Goal: Task Accomplishment & Management: Use online tool/utility

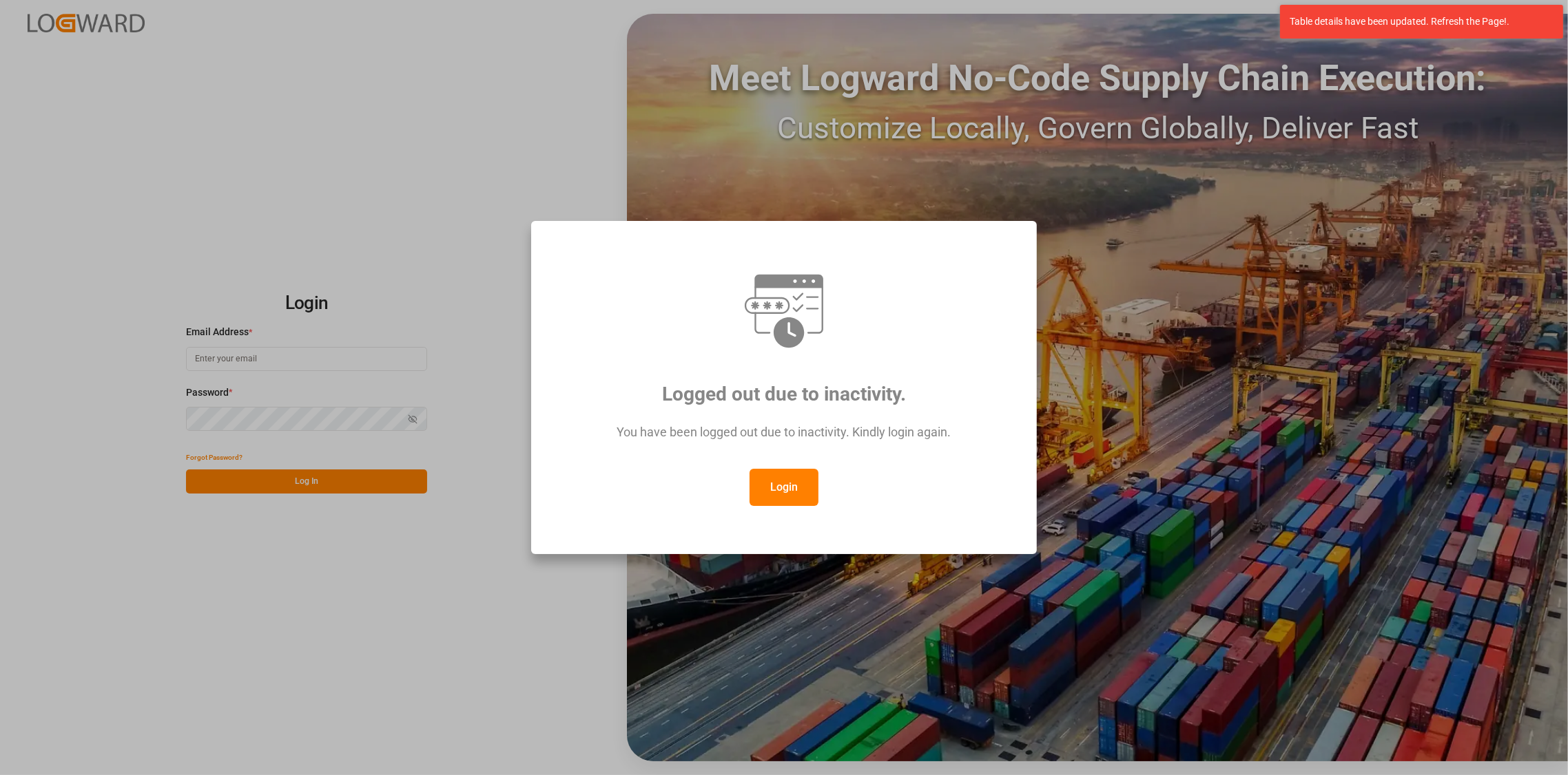
type input "[PERSON_NAME][EMAIL_ADDRESS][DOMAIN_NAME]"
click at [787, 488] on button "Login" at bounding box center [784, 488] width 69 height 37
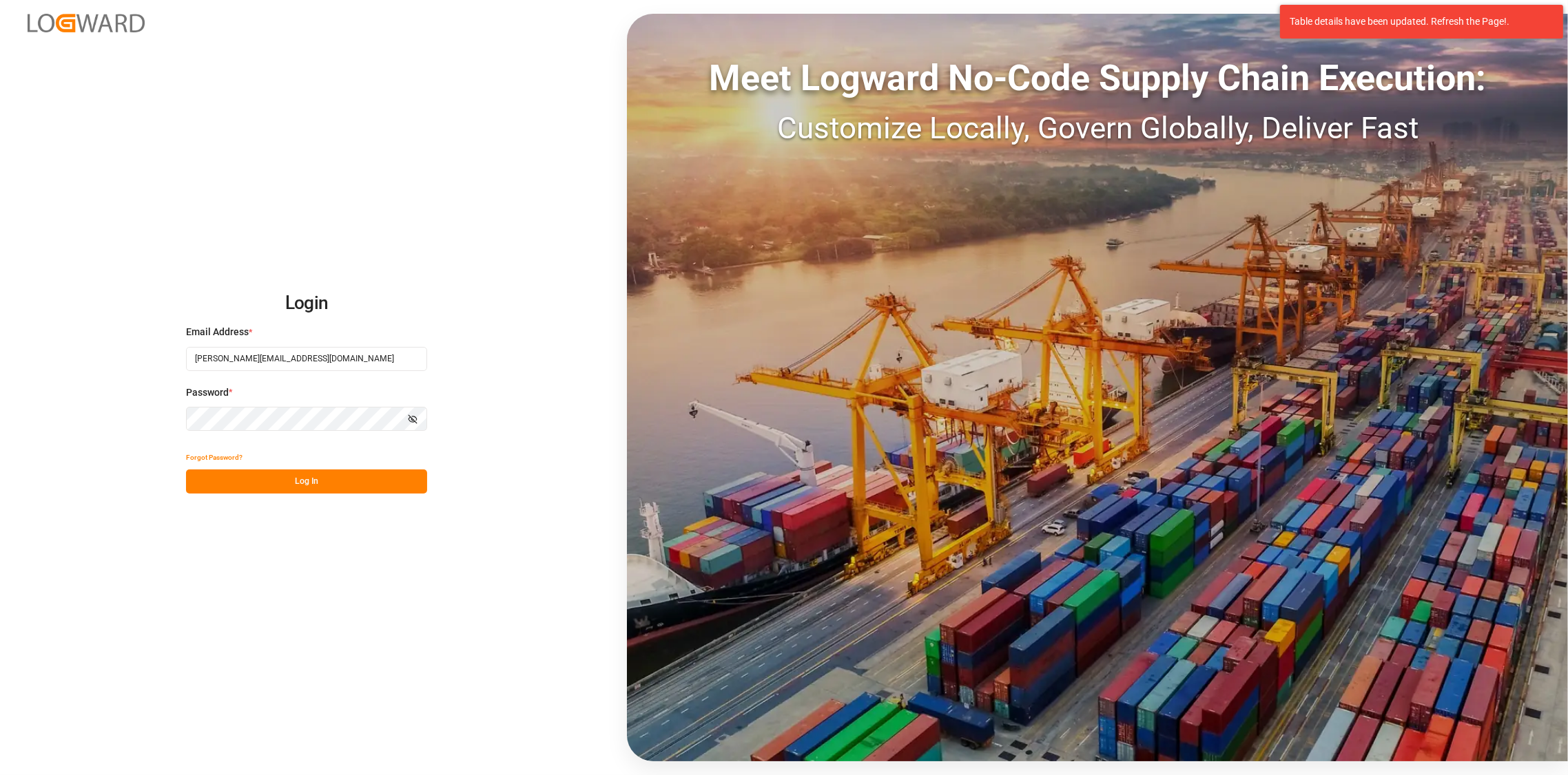
click at [317, 479] on button "Log In" at bounding box center [307, 482] width 241 height 24
type input "[PERSON_NAME][EMAIL_ADDRESS][DOMAIN_NAME]"
click at [325, 480] on button "Log In" at bounding box center [307, 482] width 241 height 24
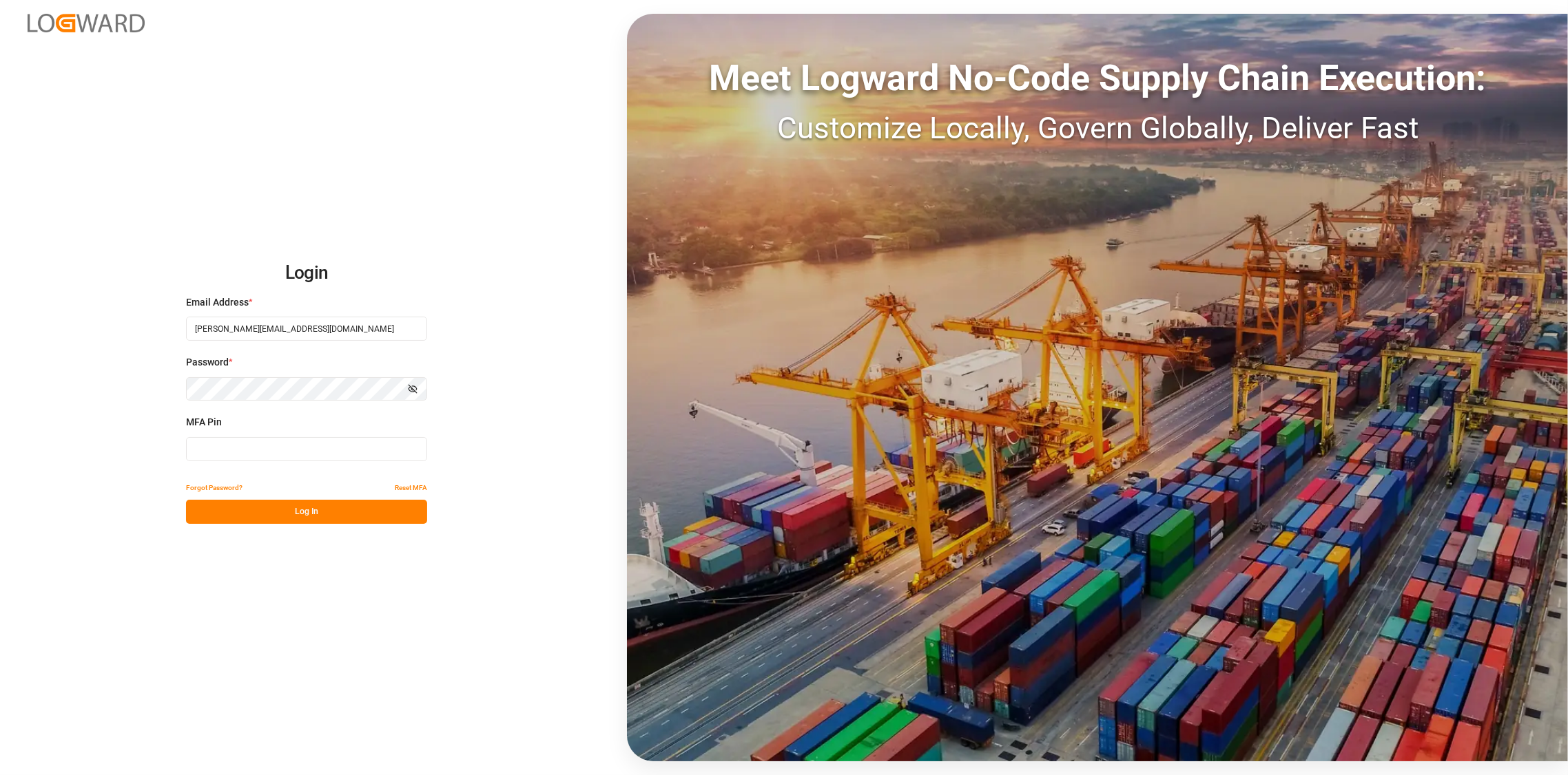
click at [289, 443] on input at bounding box center [307, 449] width 241 height 24
type input "3"
type input "307908"
click at [307, 512] on button "Log In" at bounding box center [307, 512] width 241 height 24
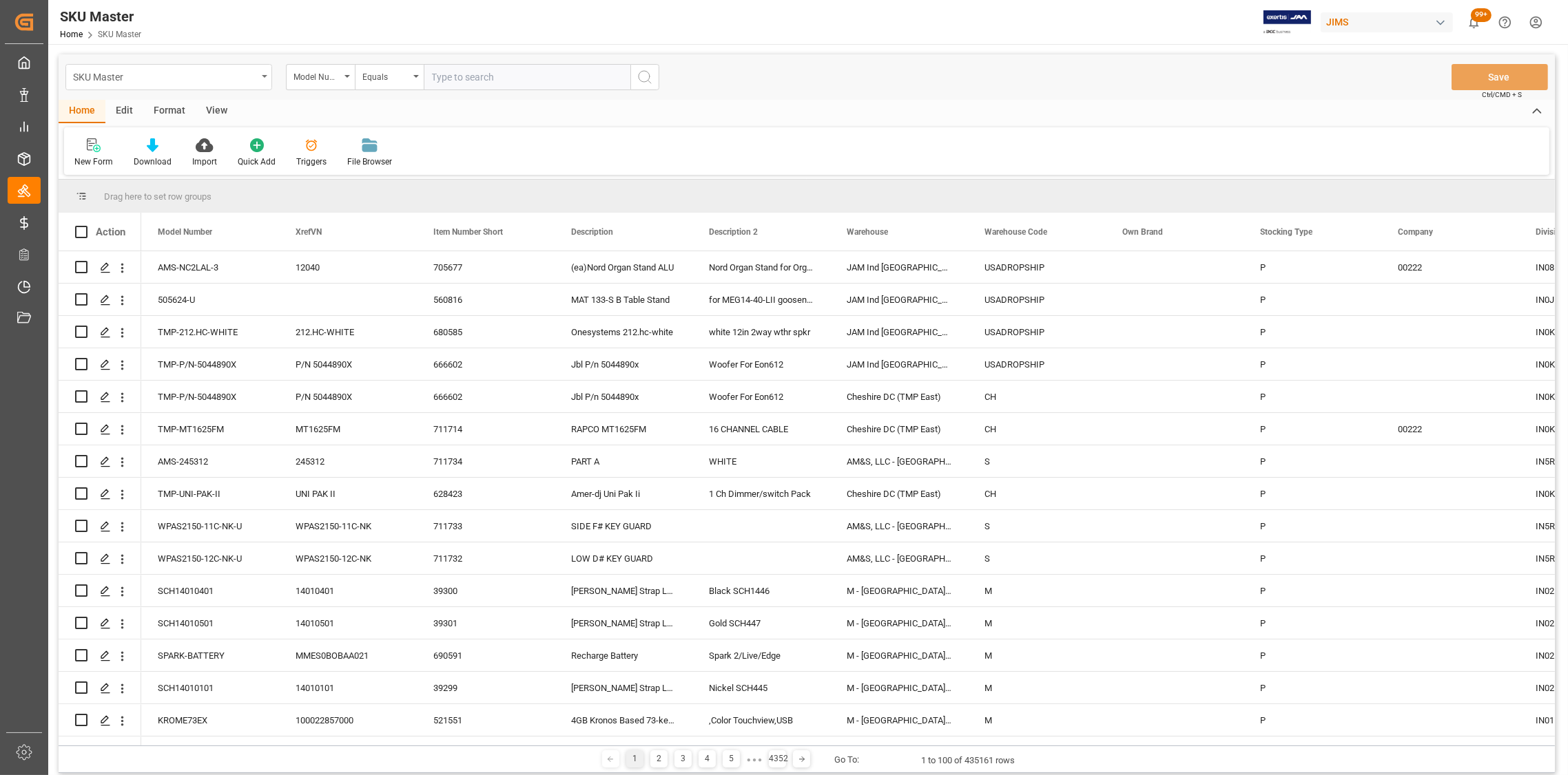
click at [265, 78] on div "SKU Master" at bounding box center [168, 77] width 206 height 27
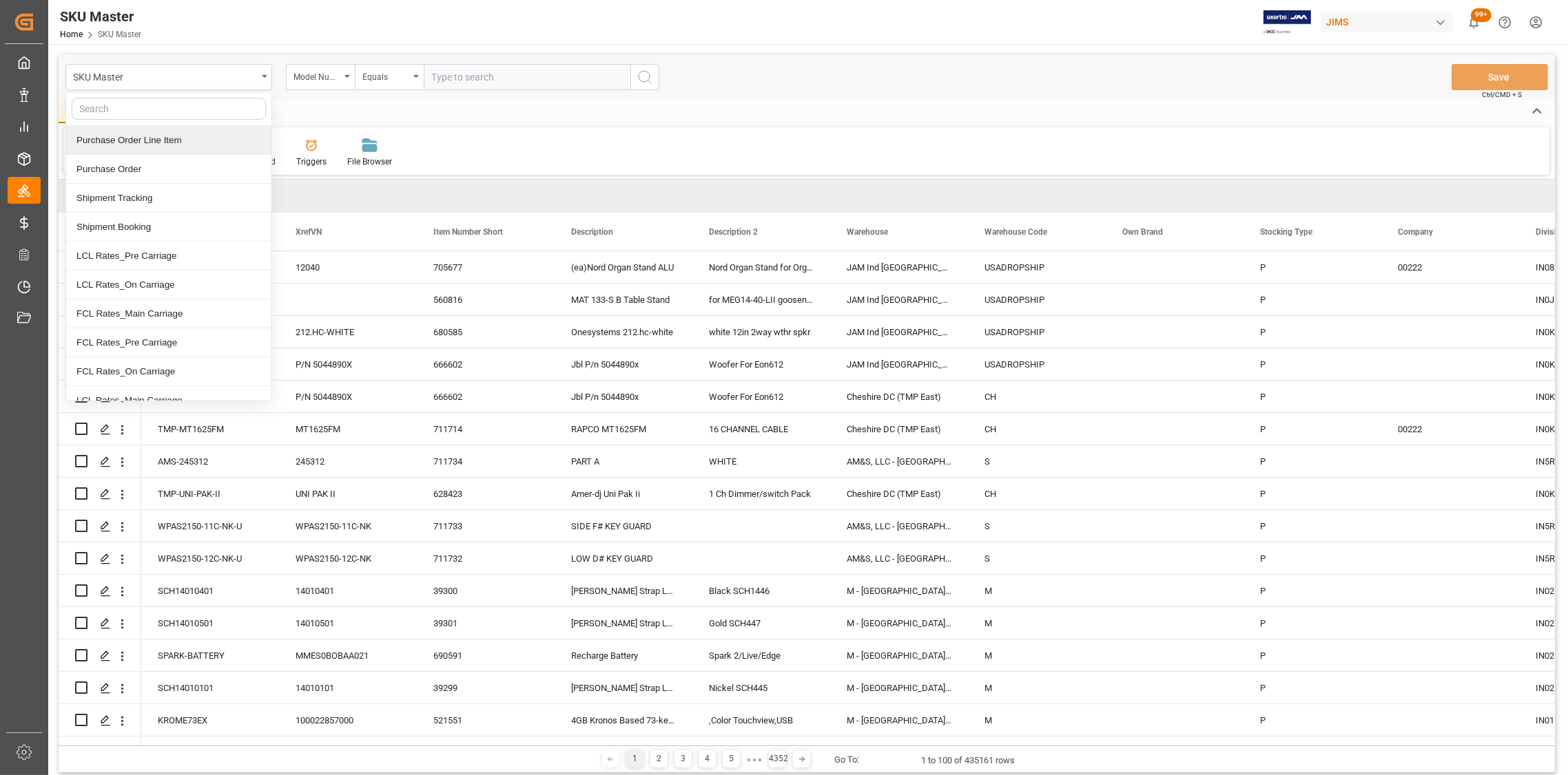
click at [207, 140] on div "Purchase Order Line Item" at bounding box center [168, 140] width 205 height 29
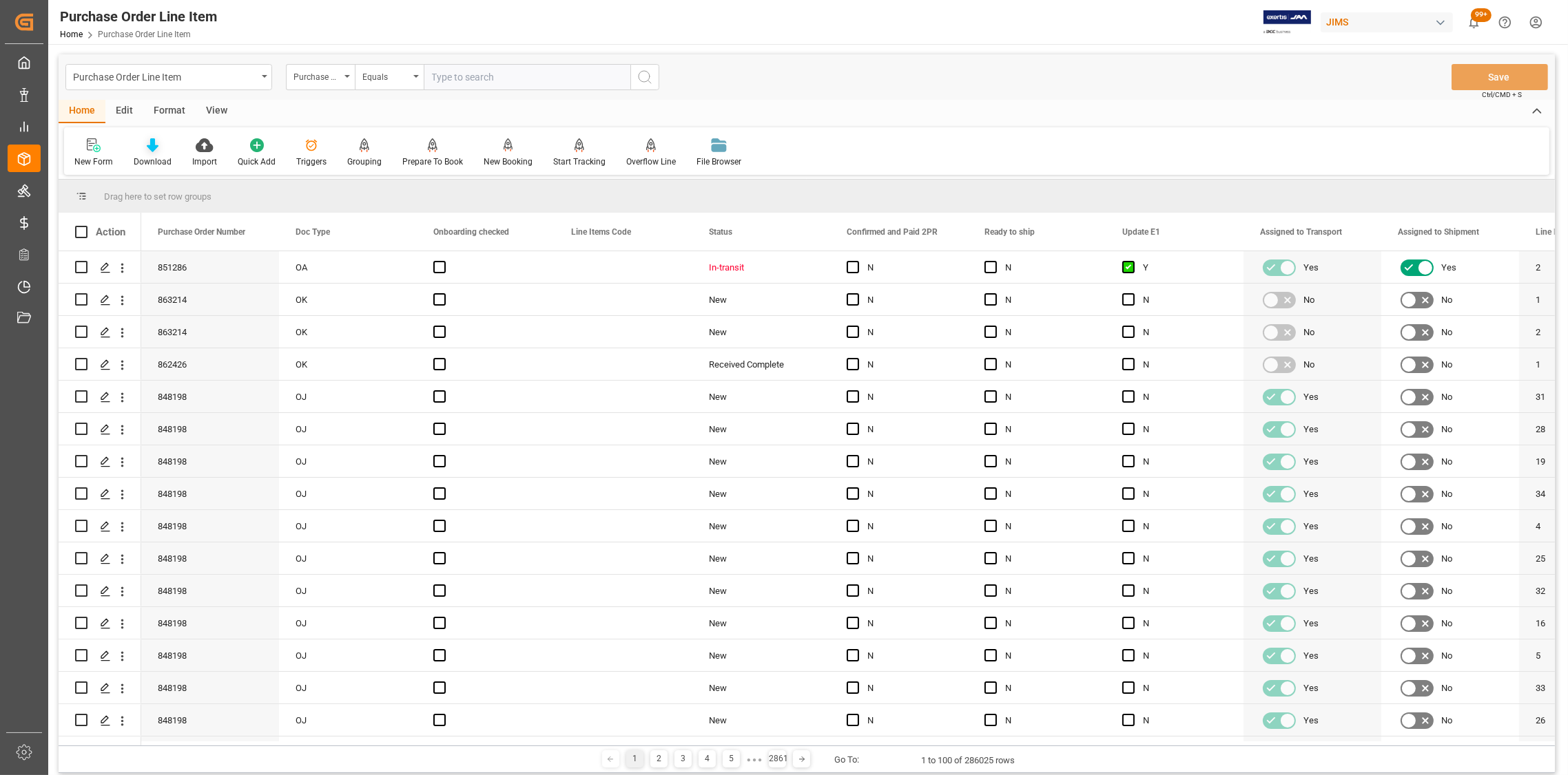
click at [149, 148] on icon at bounding box center [153, 145] width 11 height 14
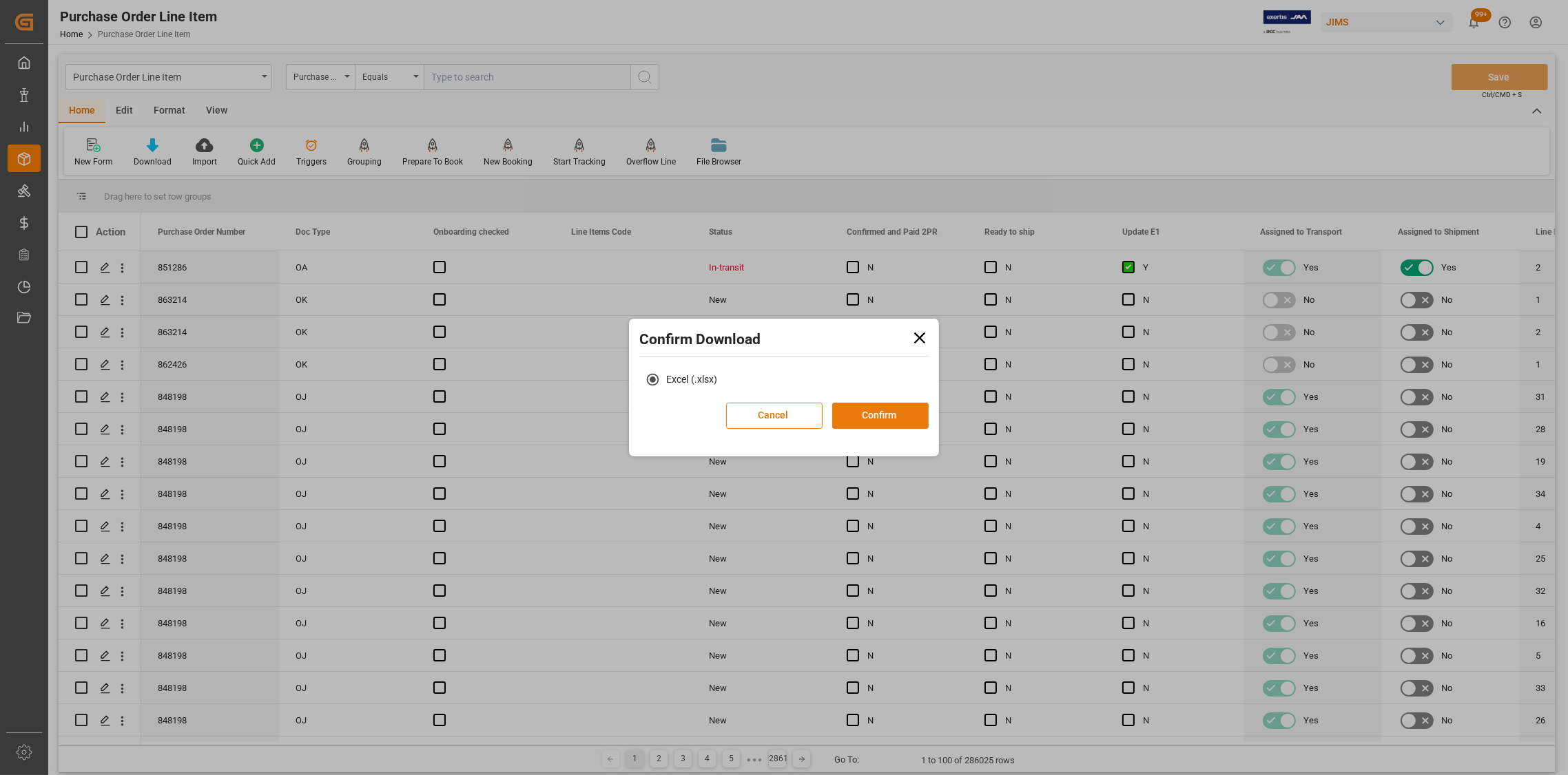
click at [861, 412] on button "Confirm" at bounding box center [880, 415] width 97 height 27
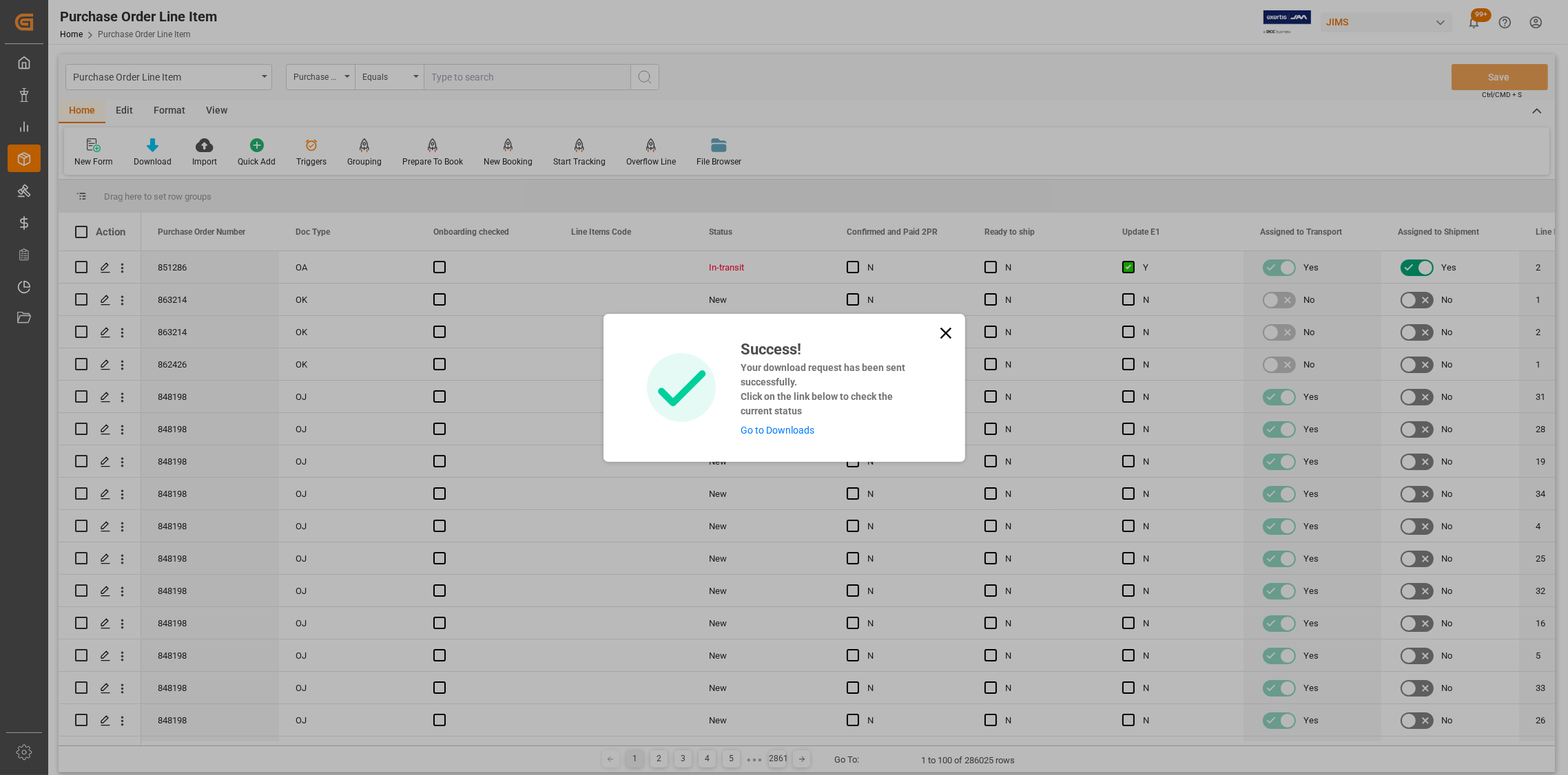
click at [946, 325] on icon at bounding box center [945, 333] width 19 height 19
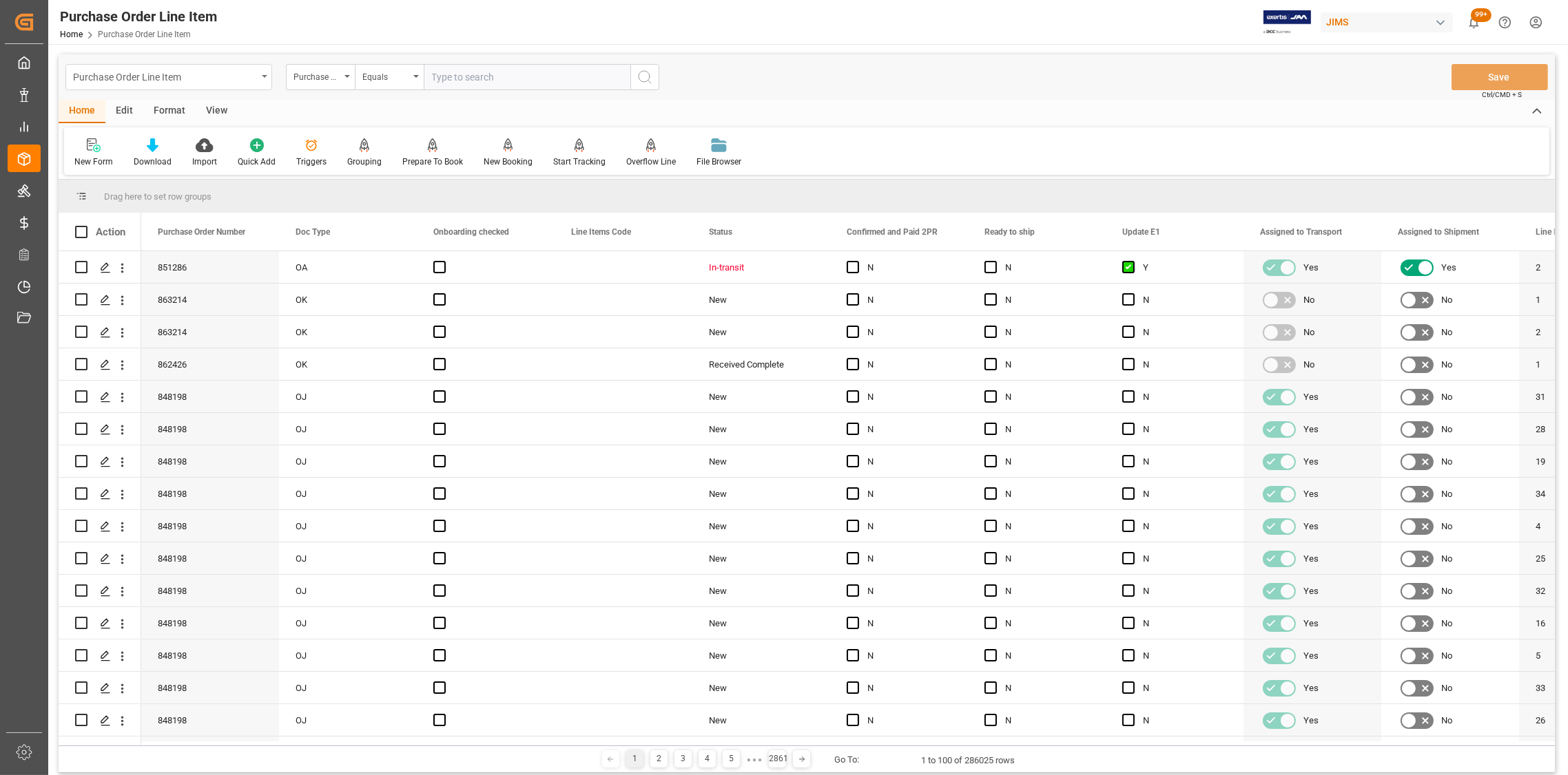
click at [262, 77] on icon "open menu" at bounding box center [264, 77] width 6 height 3
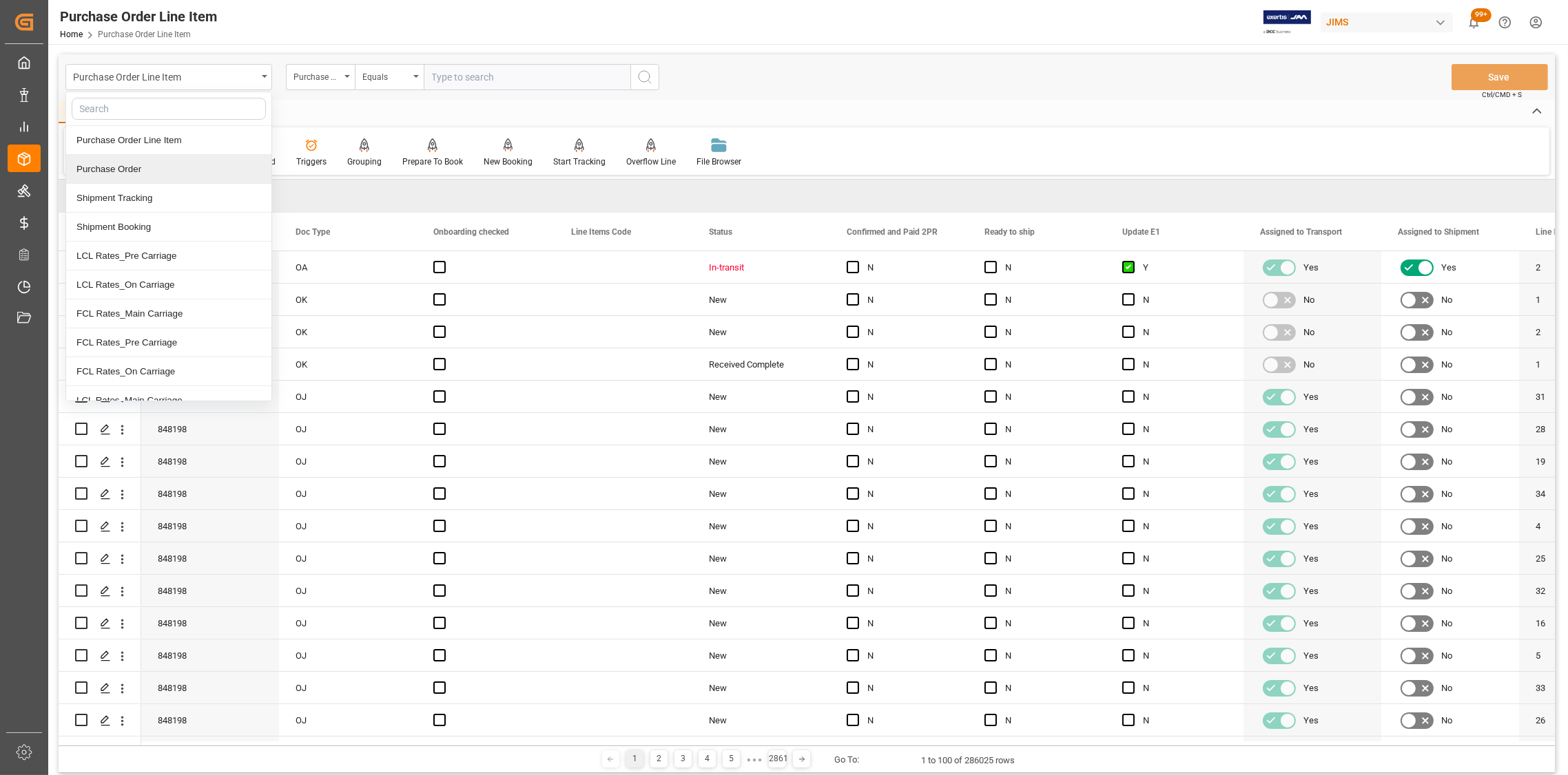
click at [162, 169] on div "Purchase Order" at bounding box center [168, 169] width 205 height 29
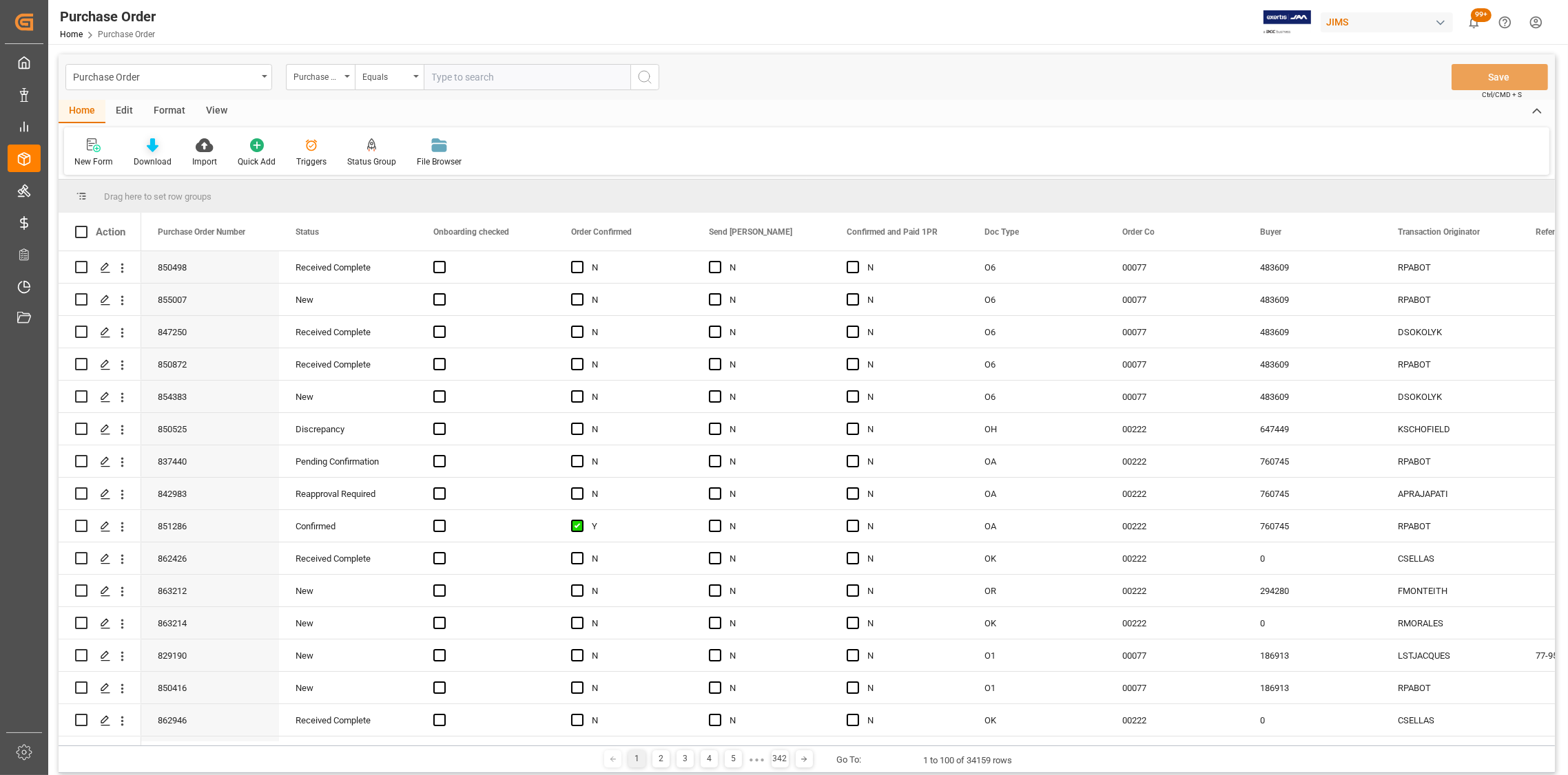
click at [151, 148] on icon at bounding box center [153, 145] width 11 height 14
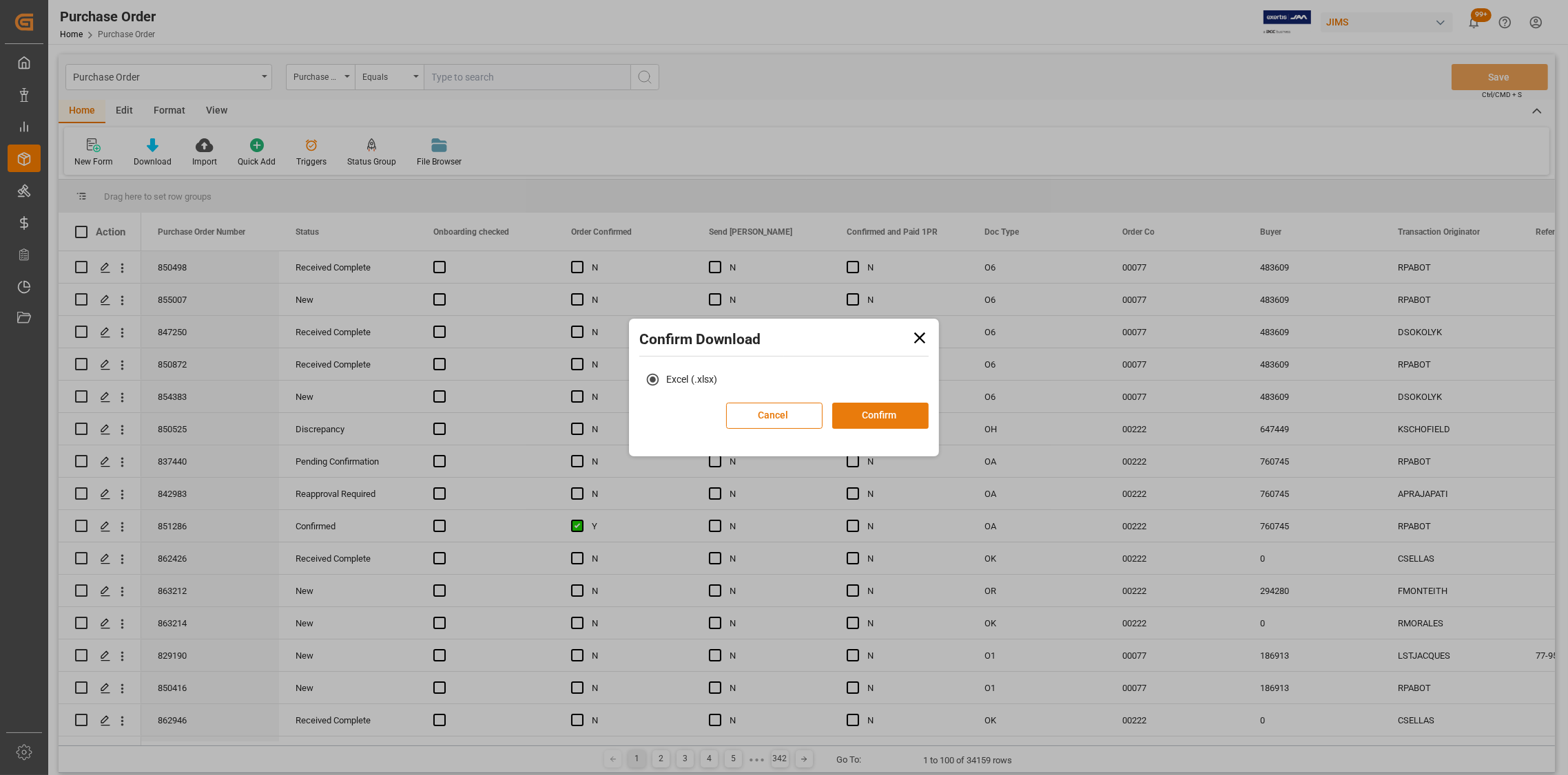
click at [853, 416] on button "Confirm" at bounding box center [880, 415] width 97 height 27
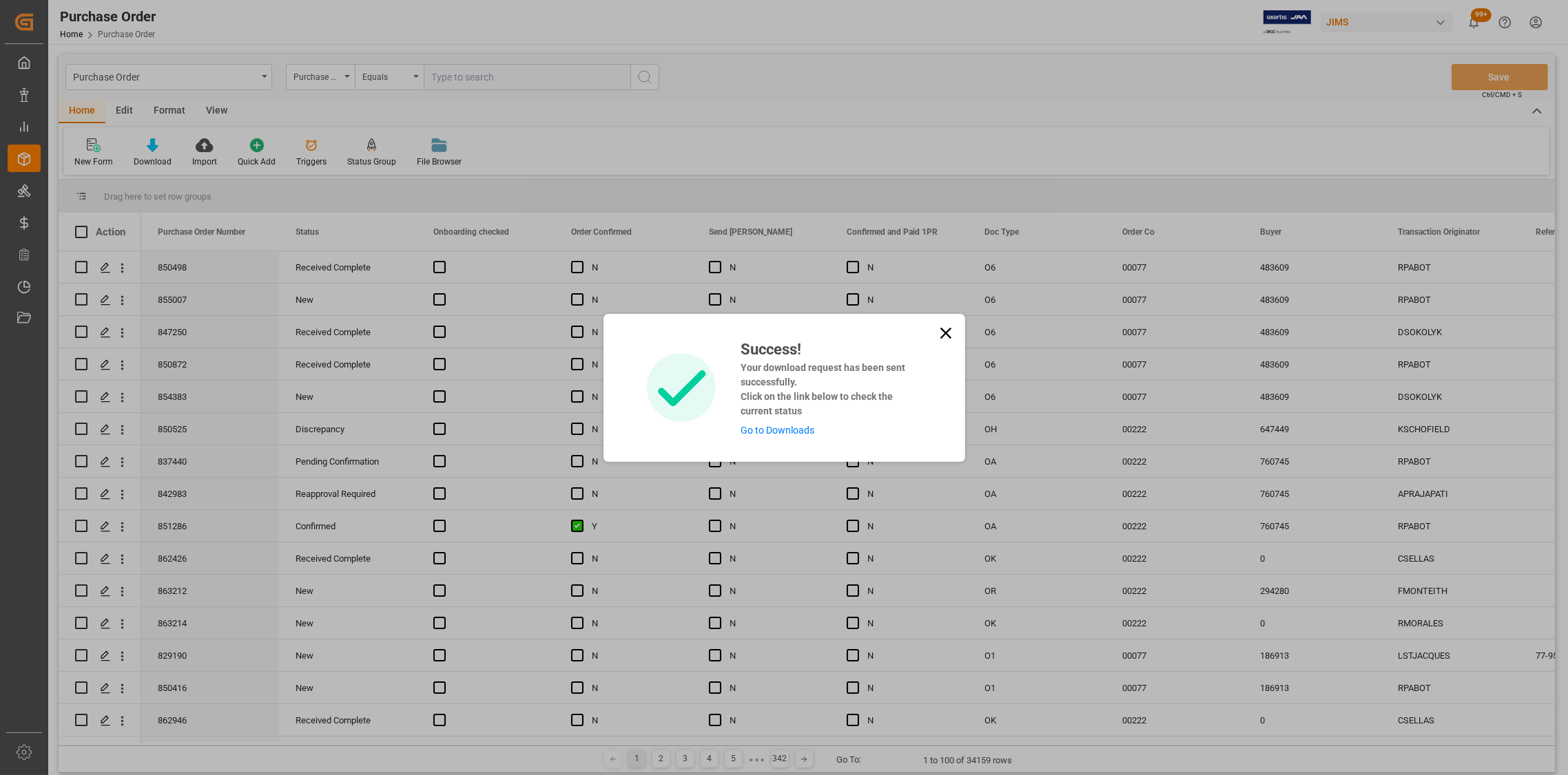
drag, startPoint x: 942, startPoint y: 336, endPoint x: 915, endPoint y: 332, distance: 27.3
click at [936, 334] on icon at bounding box center [945, 333] width 19 height 19
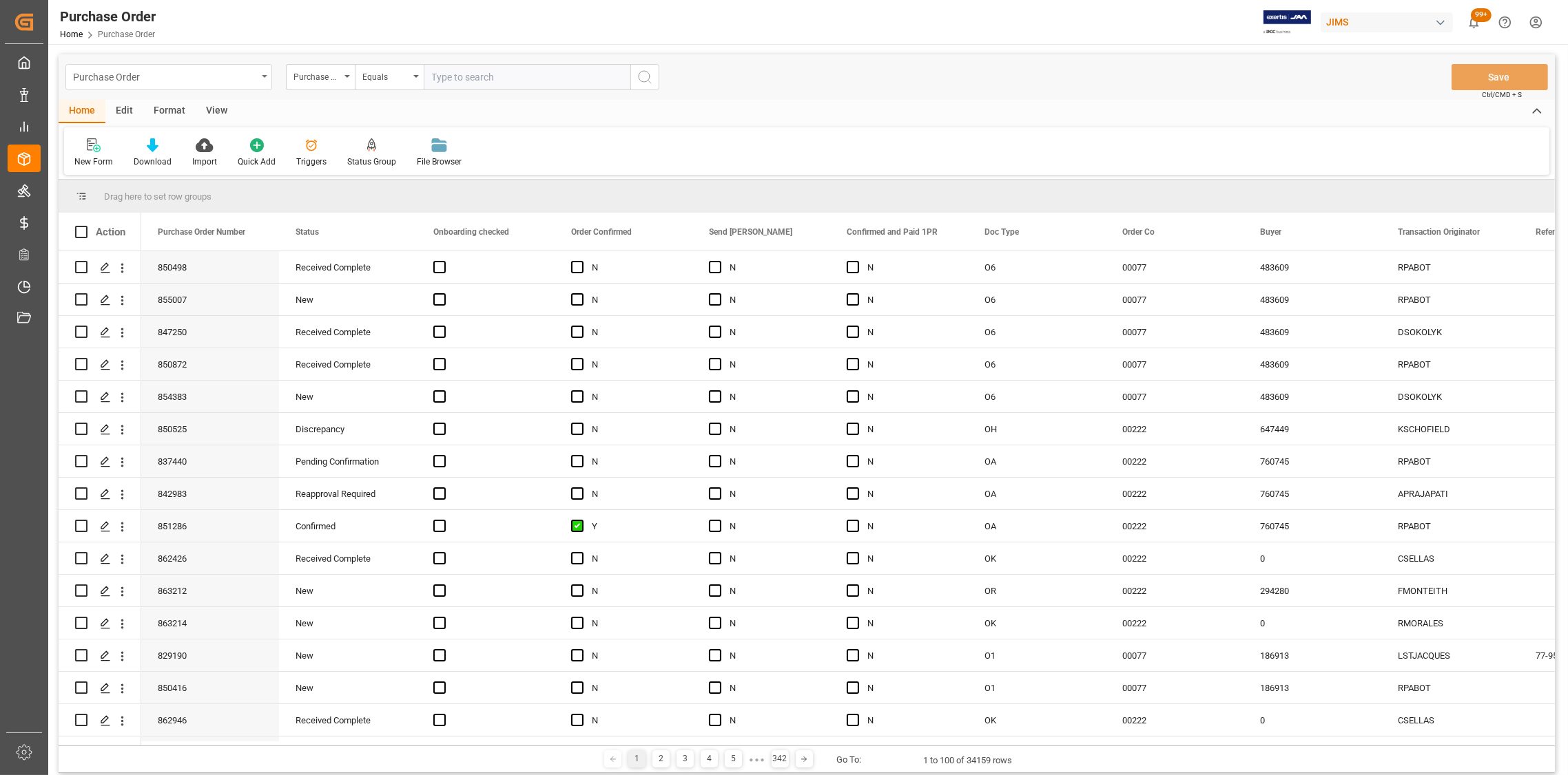
click at [267, 74] on div "Purchase Order" at bounding box center [168, 77] width 206 height 27
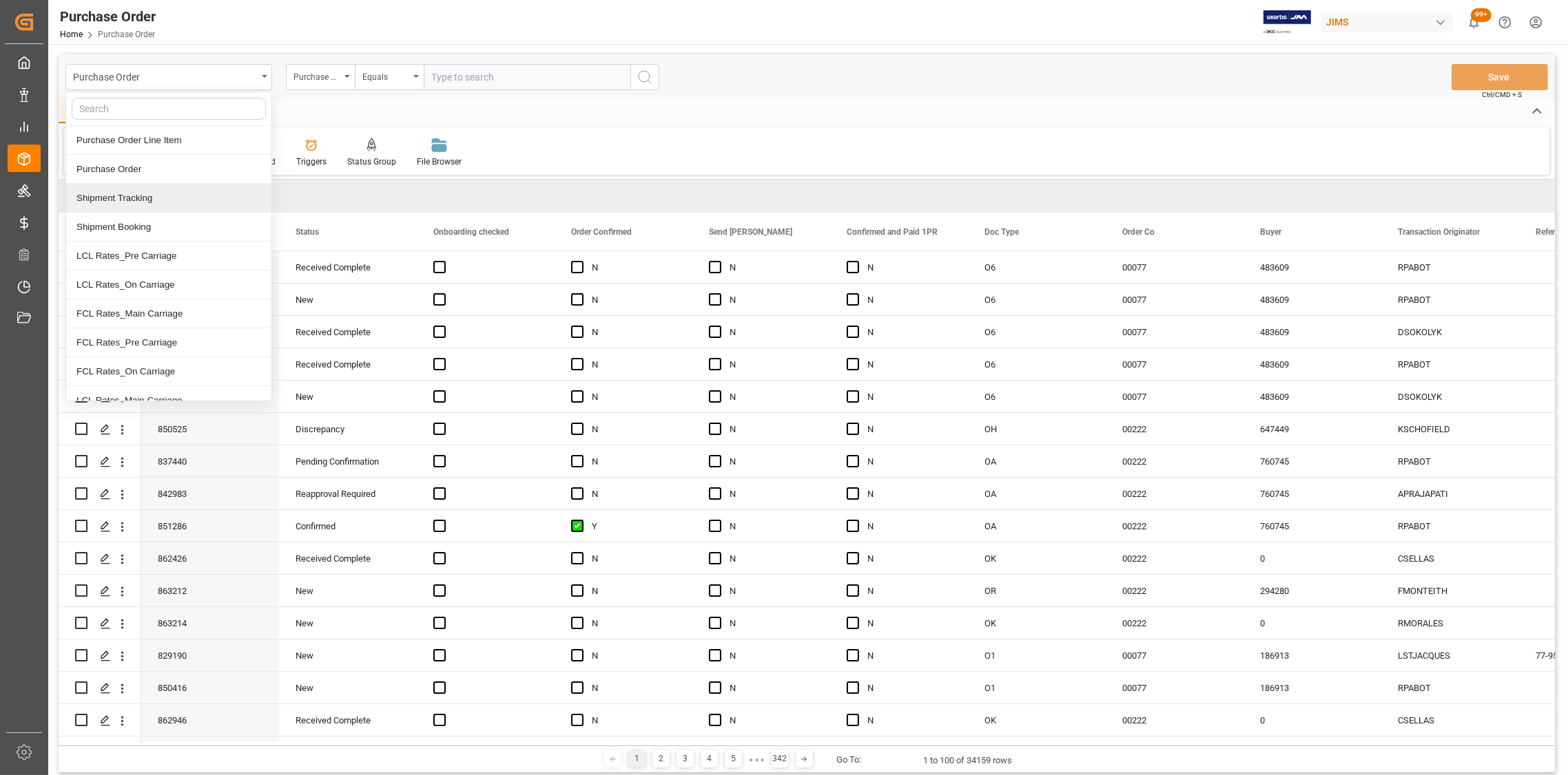
click at [150, 204] on div "Shipment Tracking" at bounding box center [168, 198] width 205 height 29
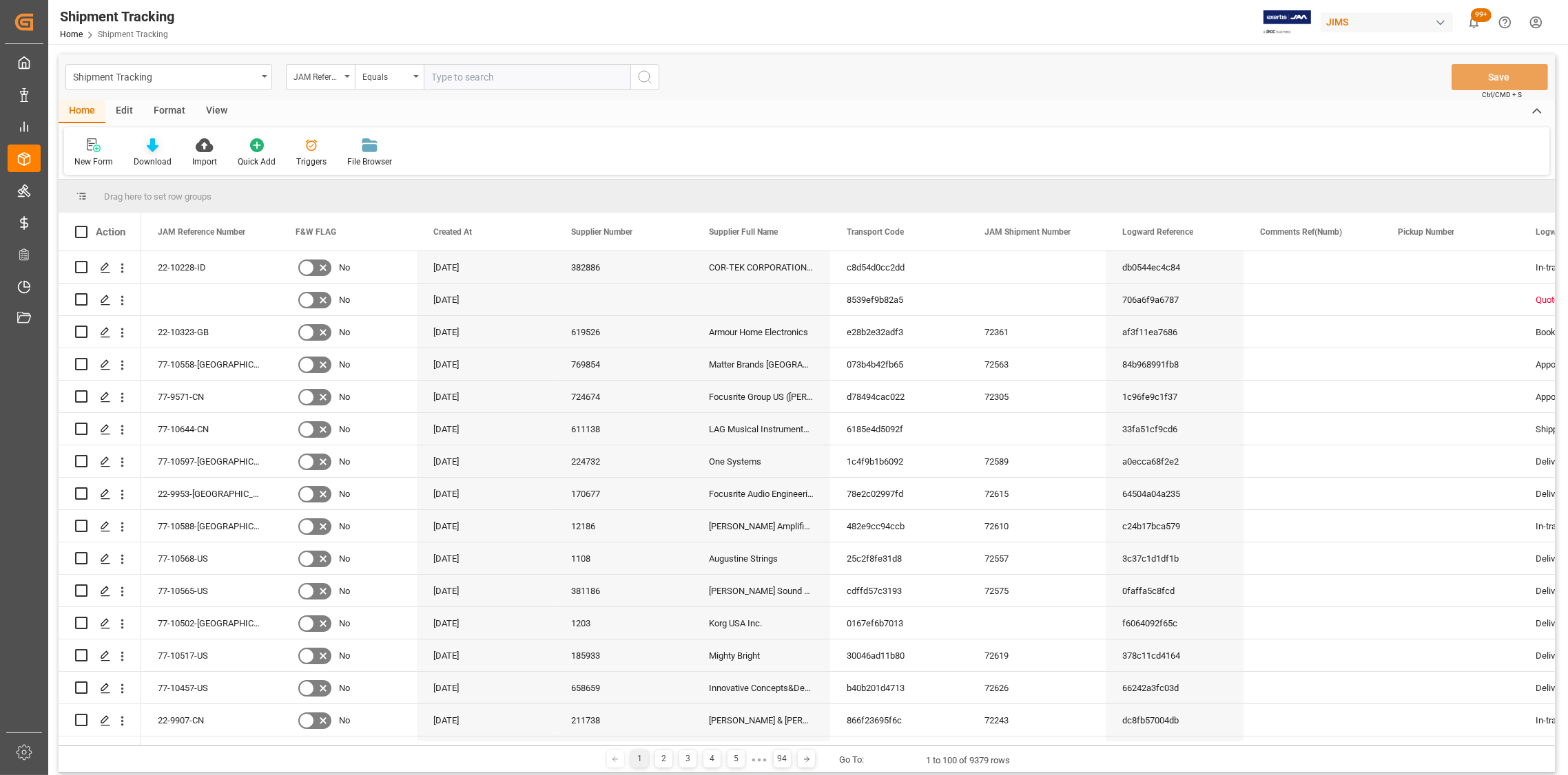
click at [155, 153] on div "Download" at bounding box center [153, 153] width 59 height 30
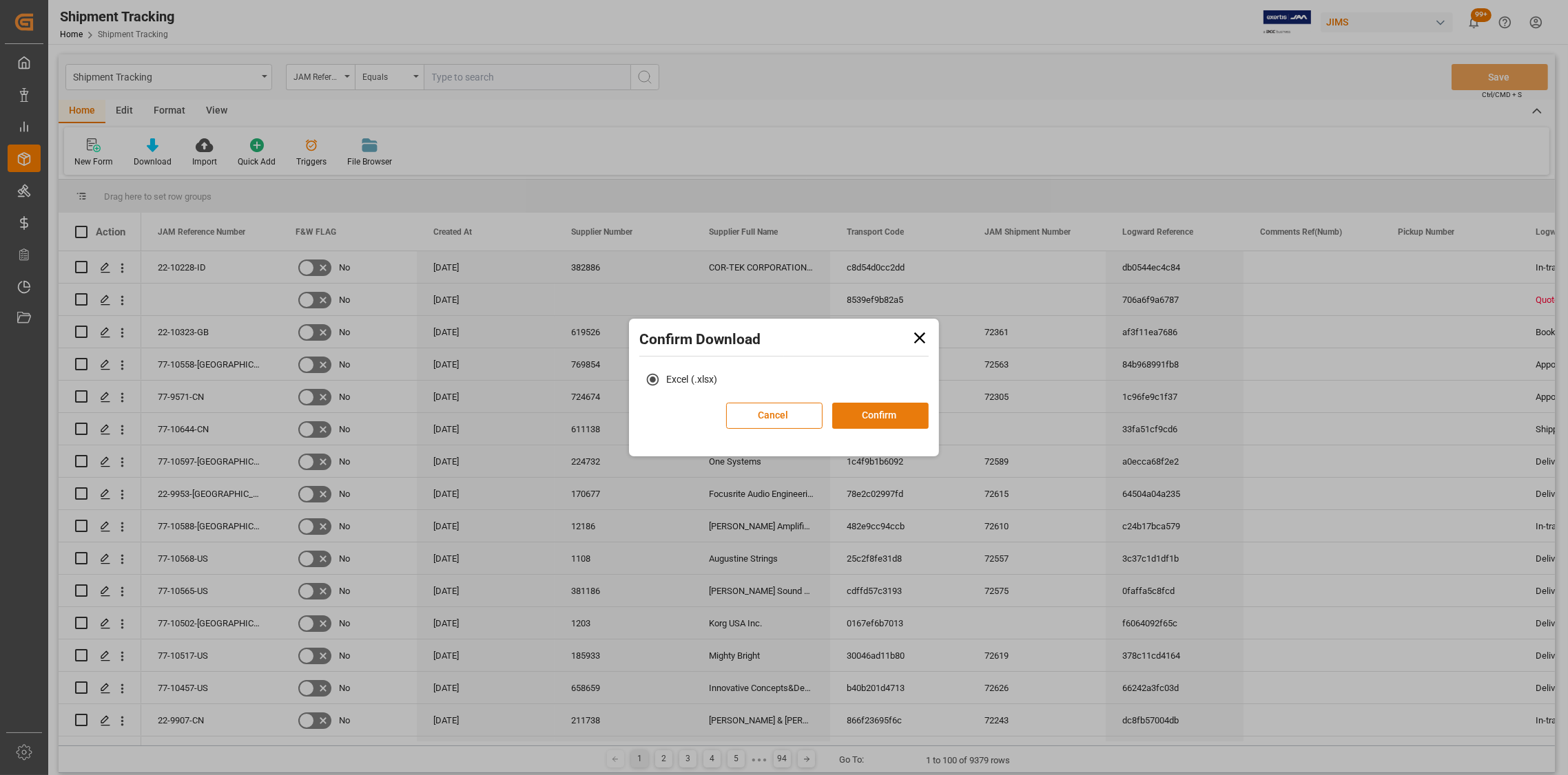
click at [852, 413] on button "Confirm" at bounding box center [880, 415] width 97 height 27
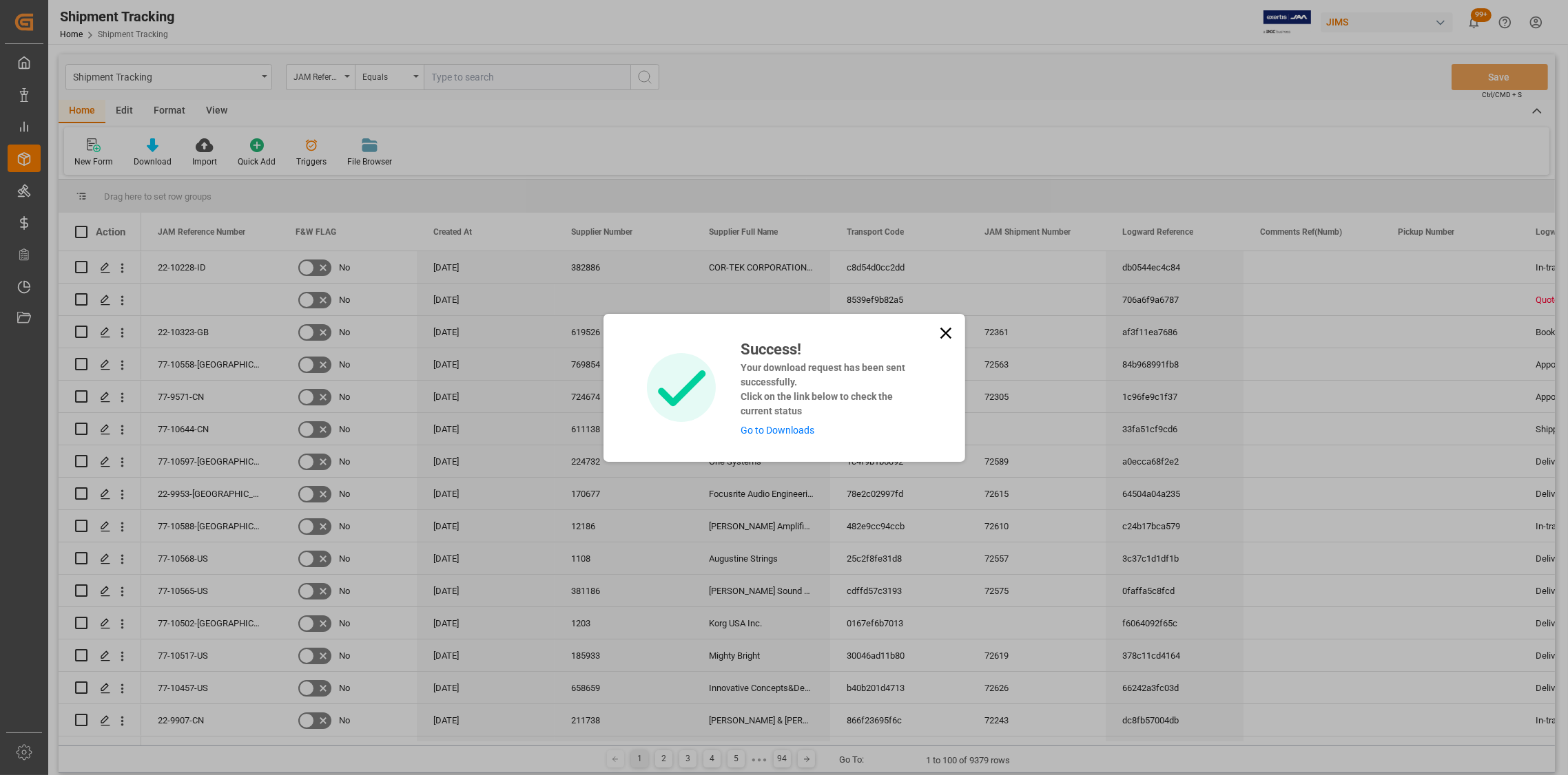
click at [950, 329] on icon at bounding box center [945, 333] width 19 height 19
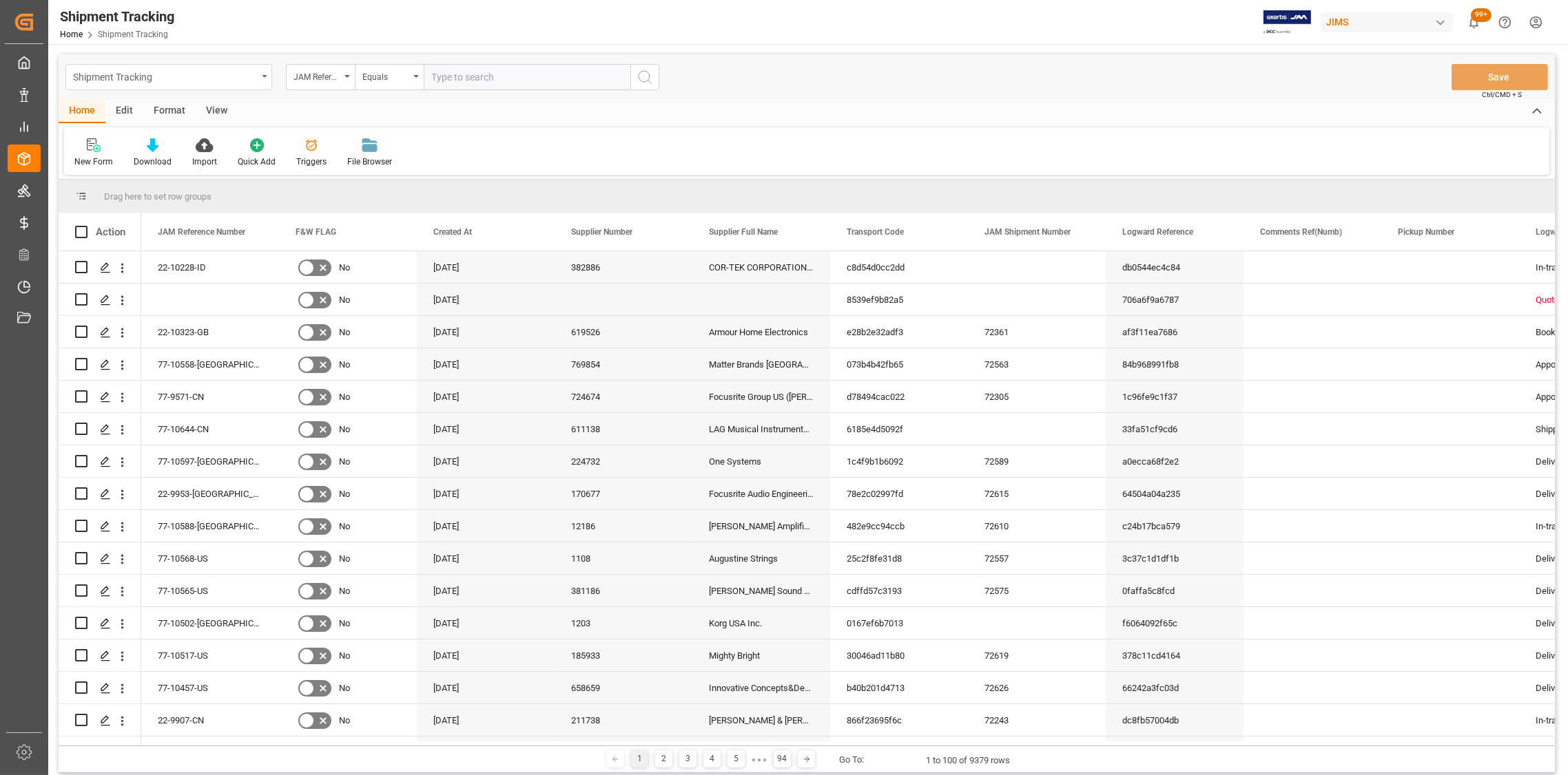
click at [261, 79] on div "Shipment Tracking" at bounding box center [168, 77] width 206 height 27
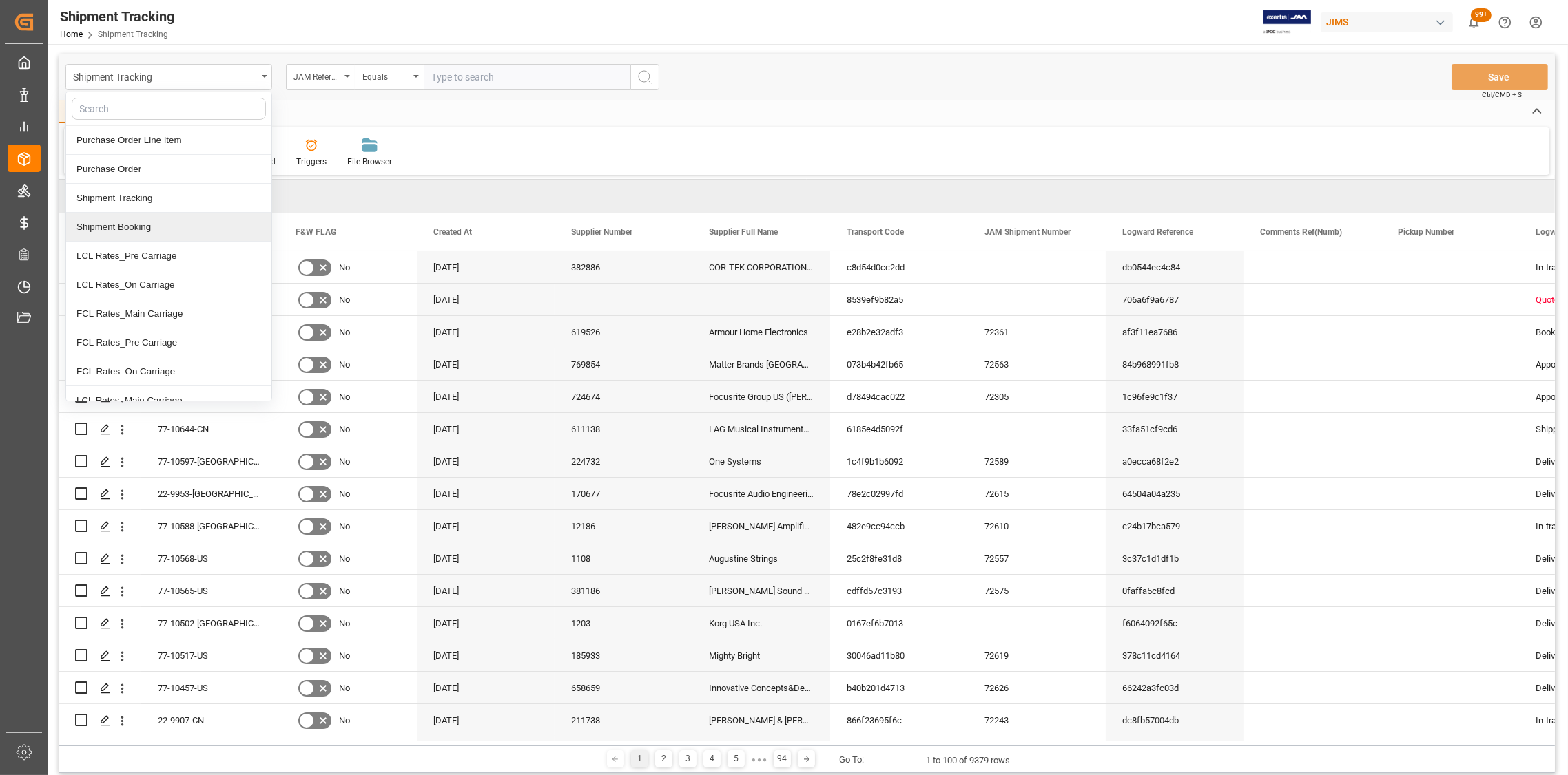
click at [123, 232] on div "Shipment Booking" at bounding box center [168, 227] width 205 height 29
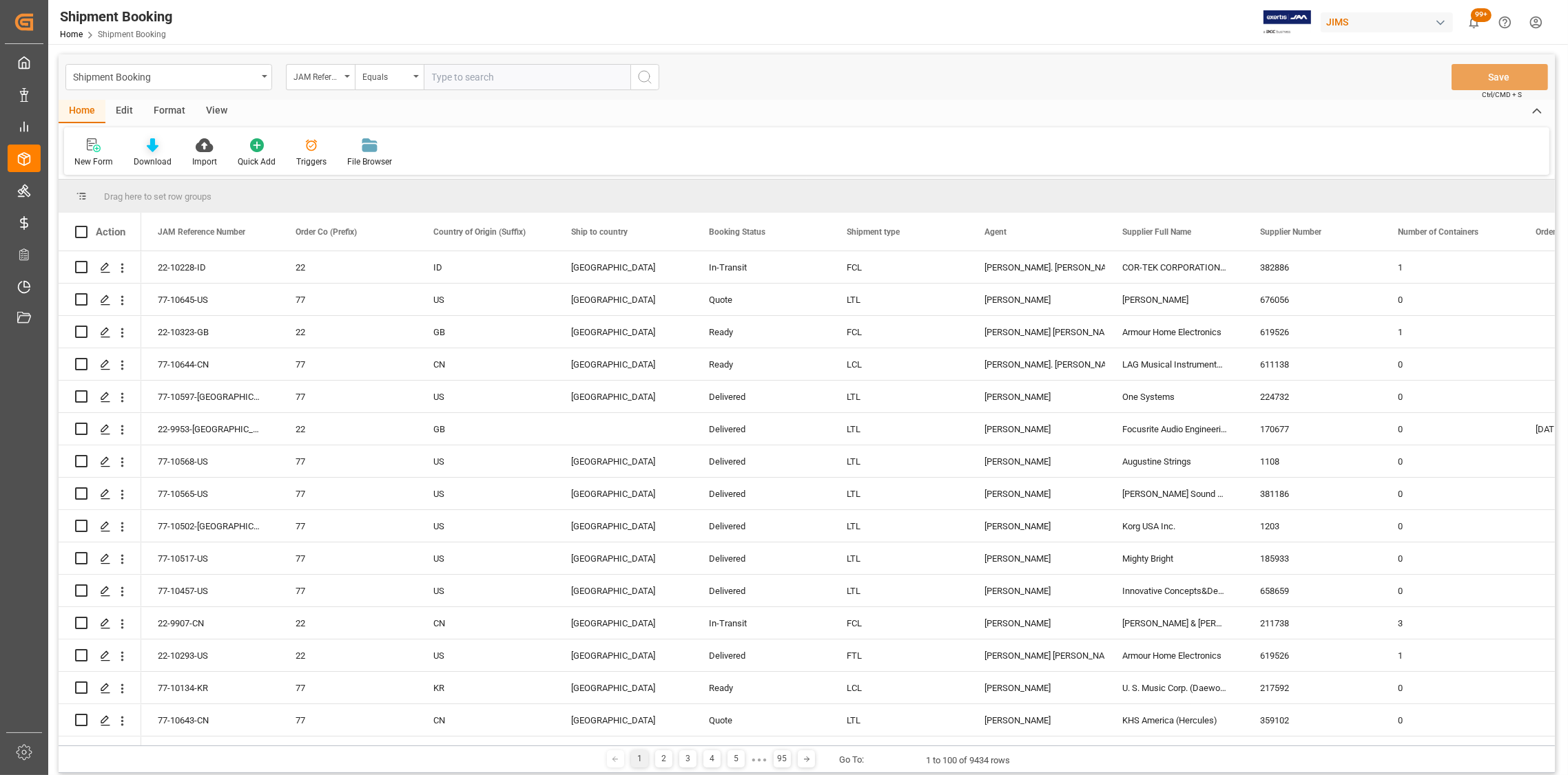
click at [151, 148] on icon at bounding box center [153, 145] width 11 height 14
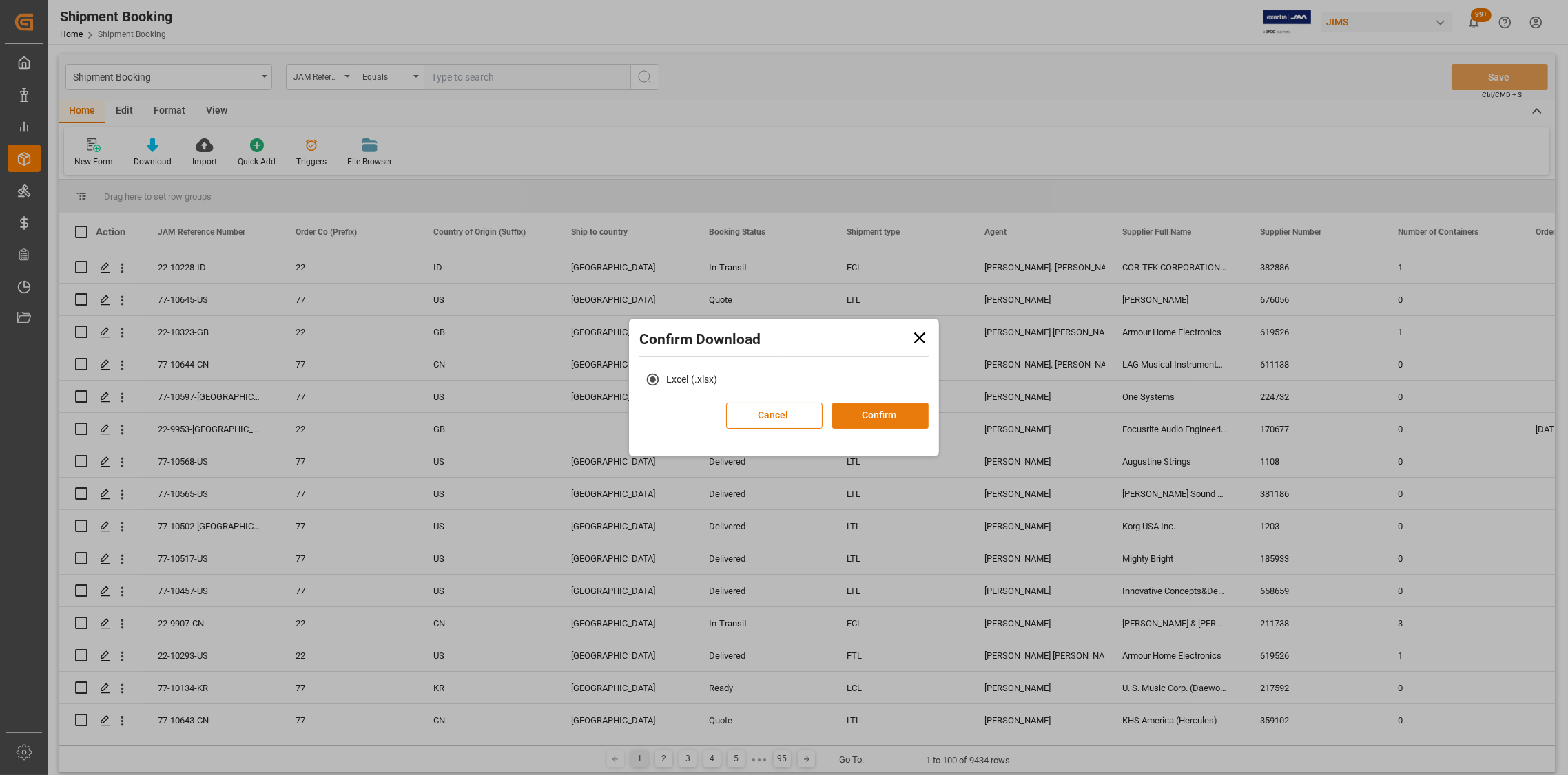
click at [883, 418] on button "Confirm" at bounding box center [880, 415] width 97 height 27
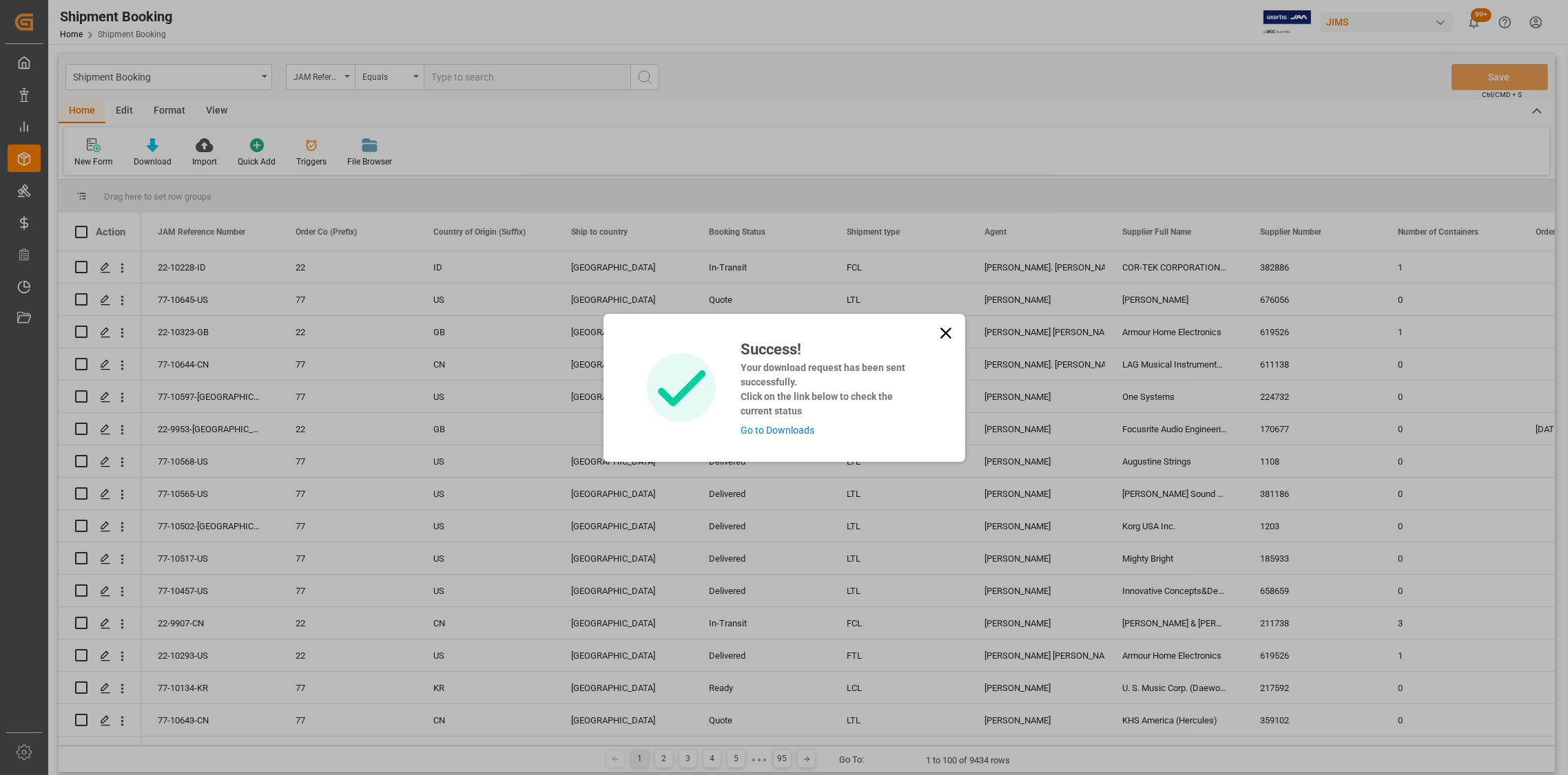
click at [753, 429] on link "Go to Downloads" at bounding box center [777, 430] width 74 height 11
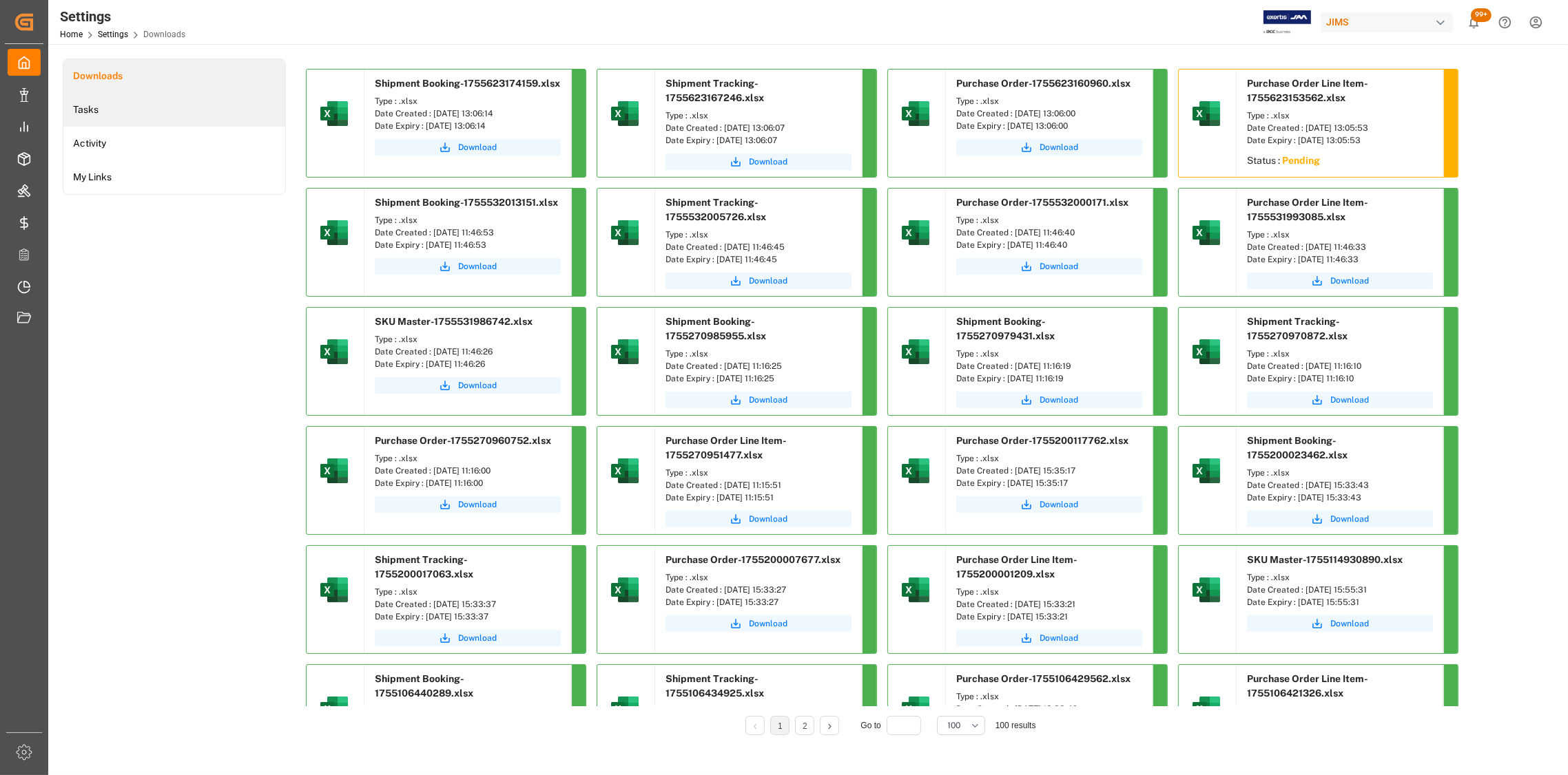
click at [82, 102] on li "Tasks" at bounding box center [174, 110] width 222 height 34
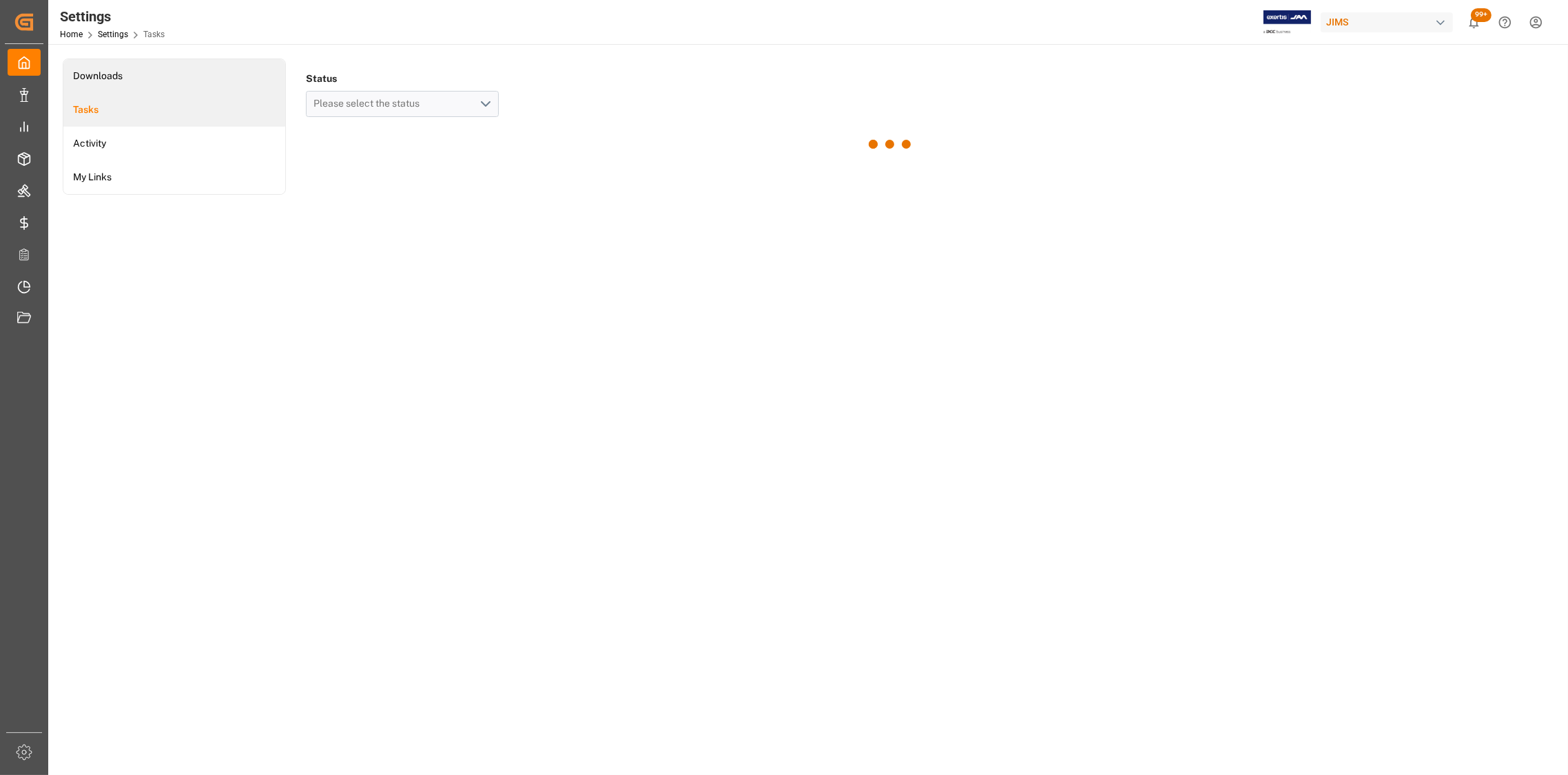
click at [104, 76] on li "Downloads" at bounding box center [174, 76] width 222 height 34
